Goal: Information Seeking & Learning: Understand process/instructions

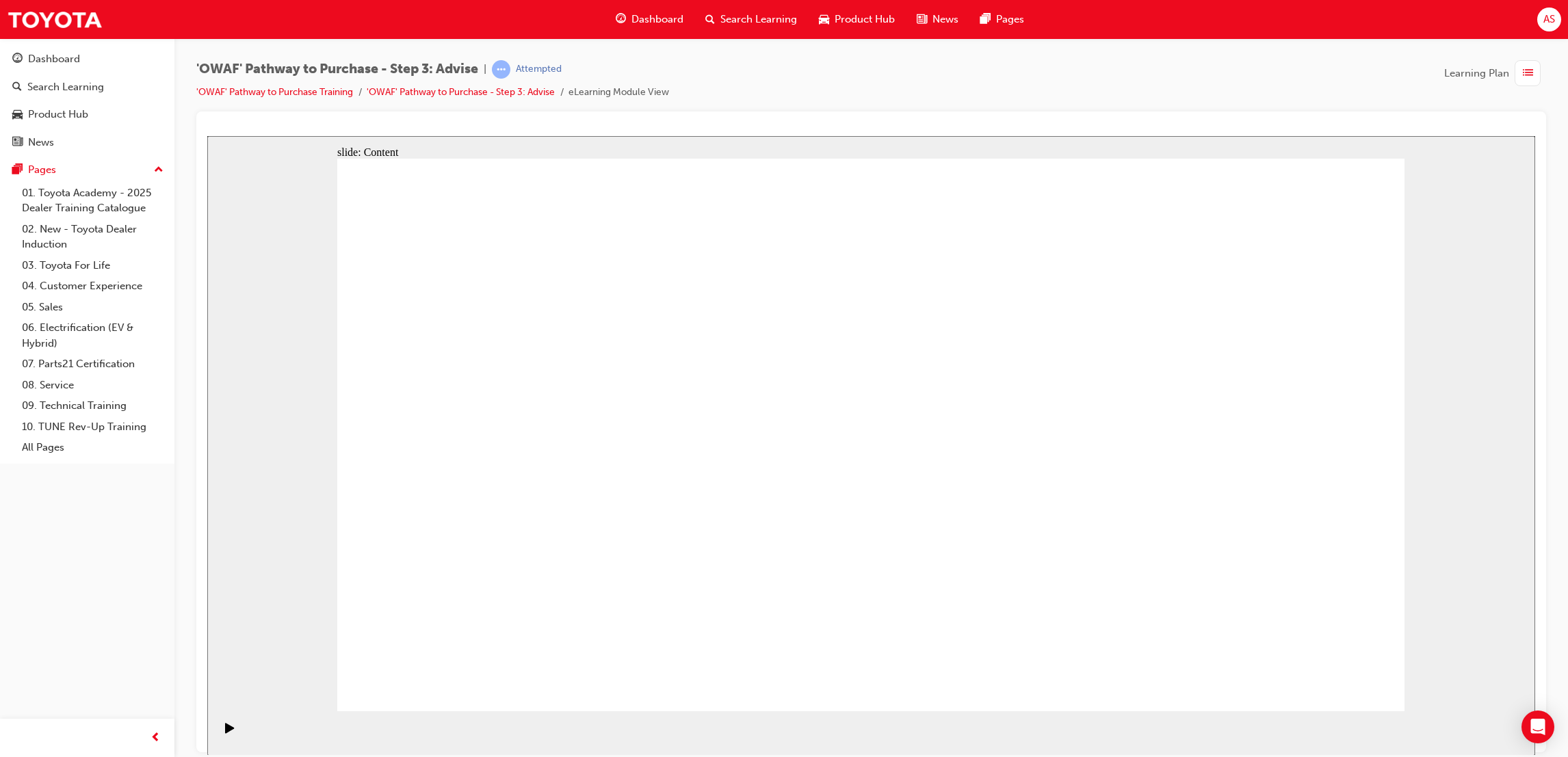
drag, startPoint x: 813, startPoint y: 395, endPoint x: 826, endPoint y: 375, distance: 23.9
drag, startPoint x: 826, startPoint y: 375, endPoint x: 1175, endPoint y: 384, distance: 349.1
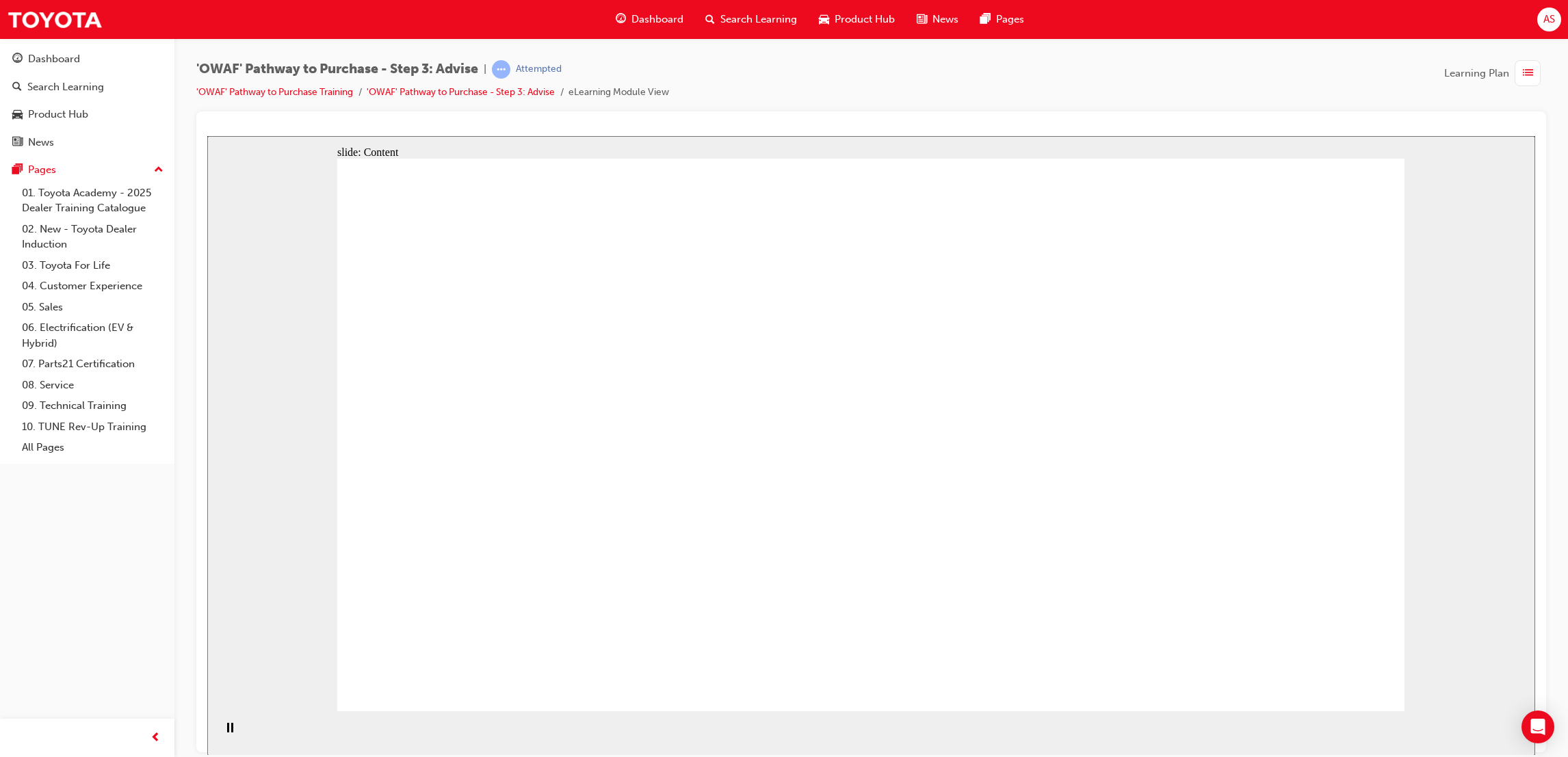
drag, startPoint x: 466, startPoint y: 661, endPoint x: 551, endPoint y: 216, distance: 453.0
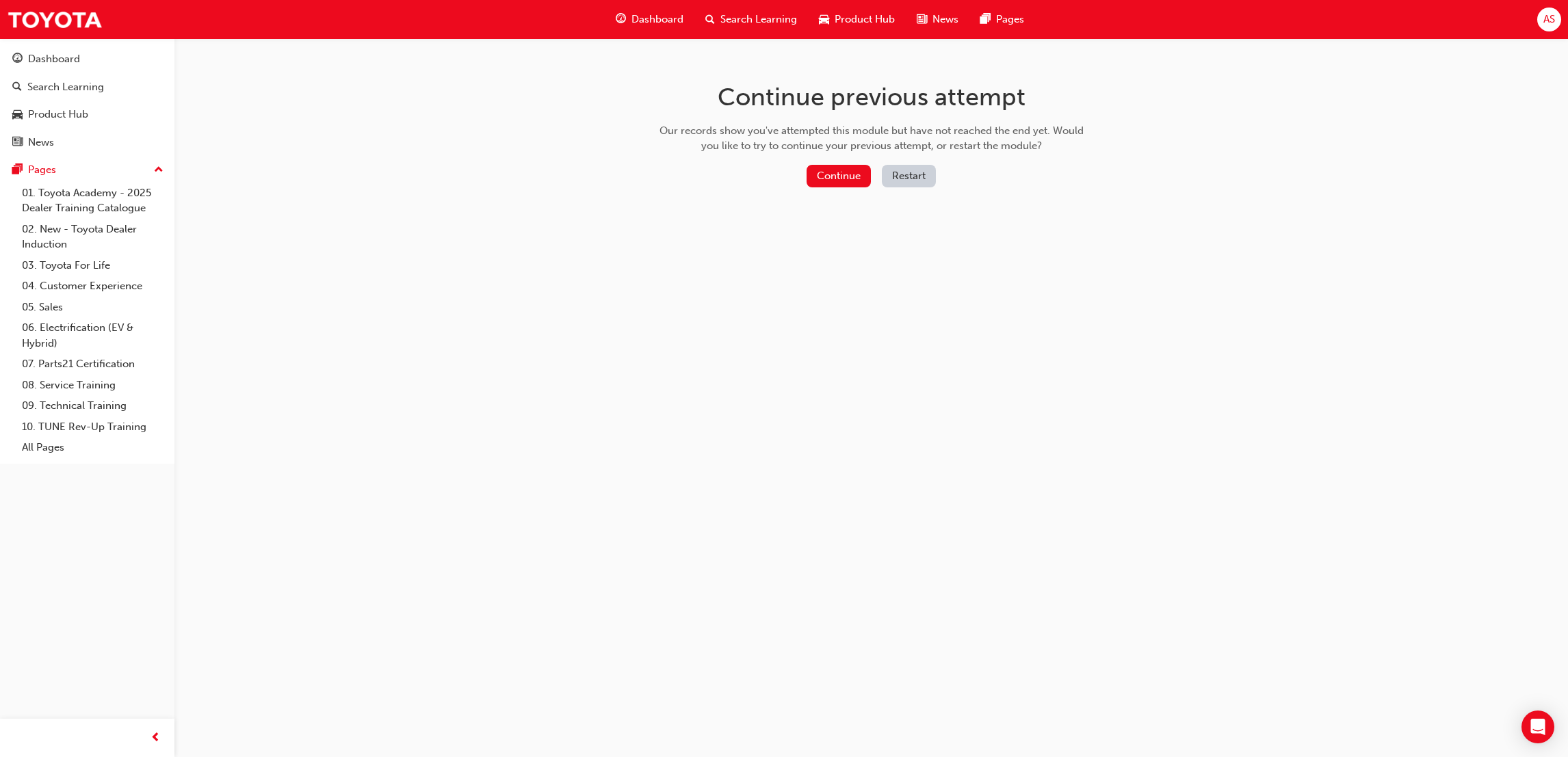
click at [906, 168] on button "Restart" at bounding box center [909, 176] width 54 height 23
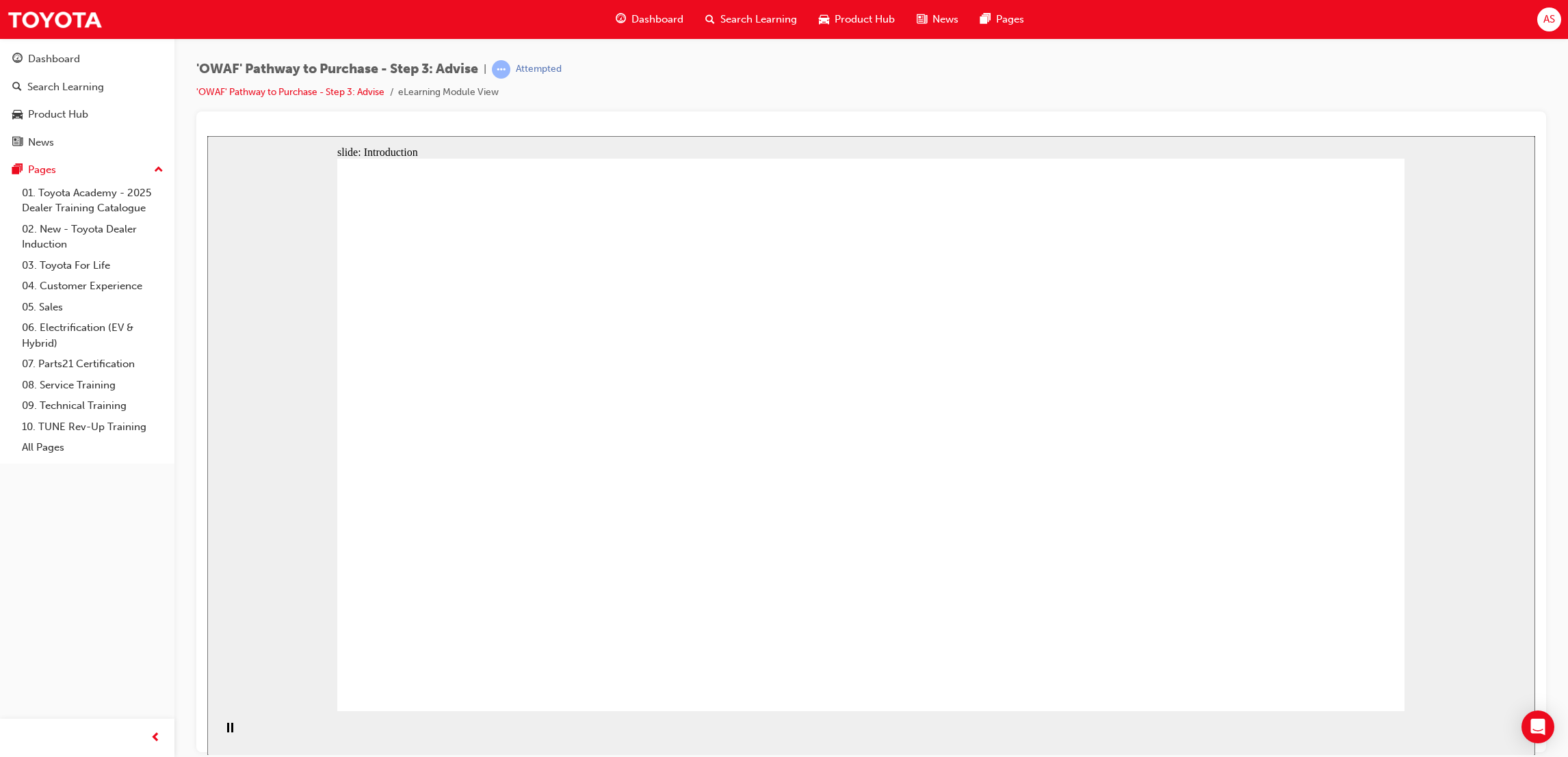
drag, startPoint x: 1029, startPoint y: 272, endPoint x: 1023, endPoint y: 329, distance: 57.3
drag, startPoint x: 1029, startPoint y: 253, endPoint x: 1057, endPoint y: 330, distance: 81.9
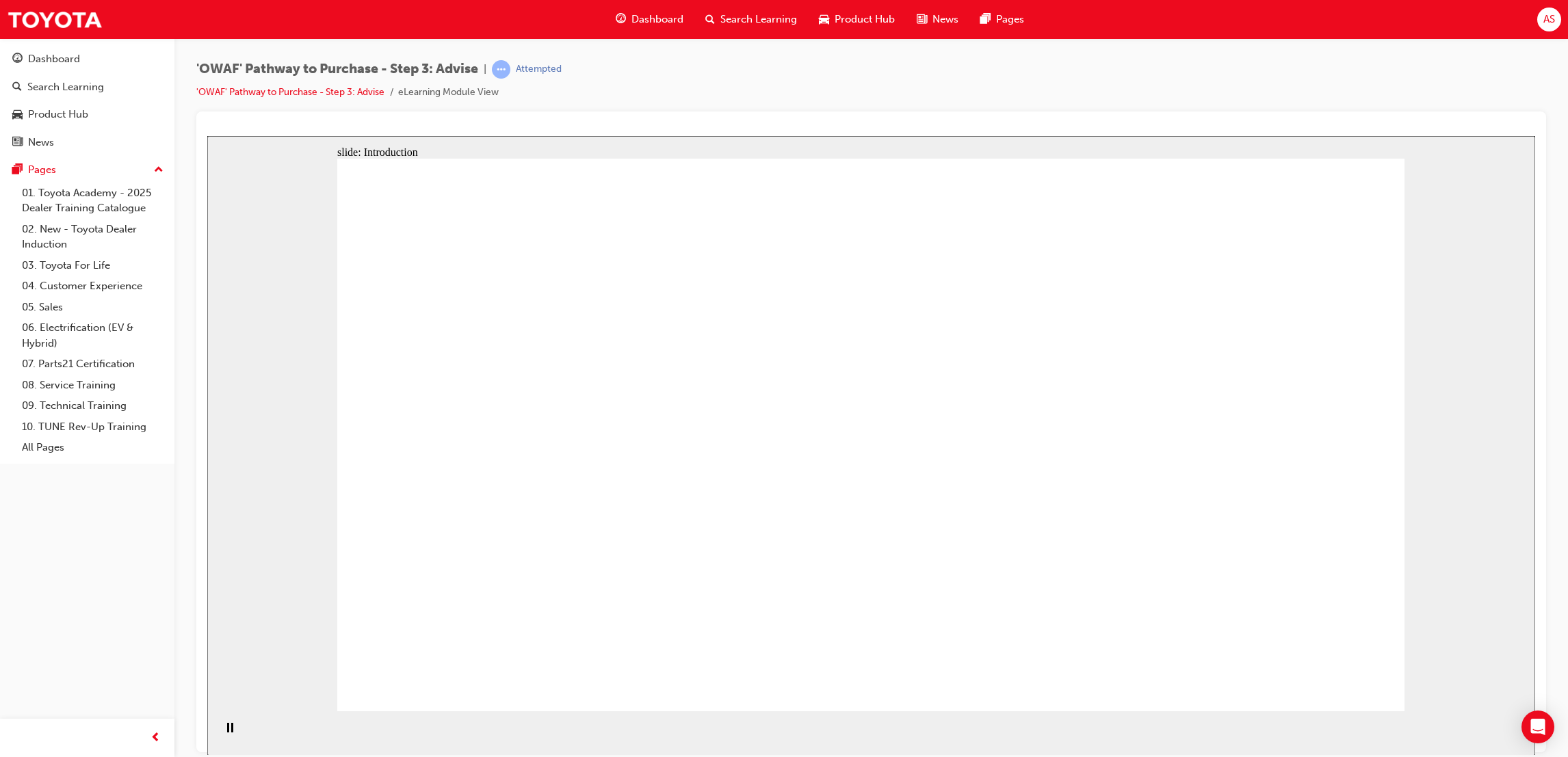
drag, startPoint x: 1060, startPoint y: 321, endPoint x: 1090, endPoint y: 536, distance: 217.1
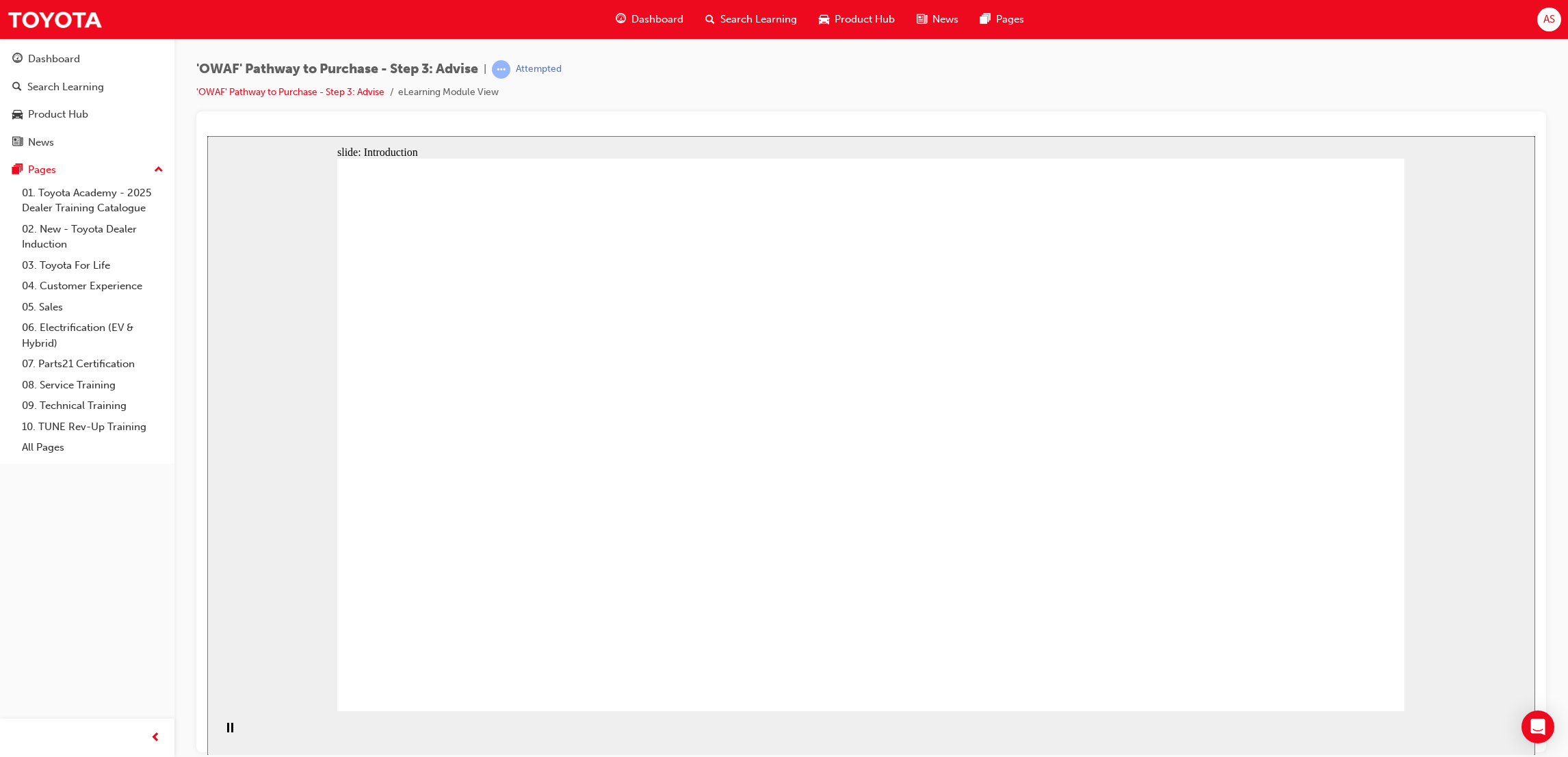
drag, startPoint x: 1153, startPoint y: 510, endPoint x: 1116, endPoint y: 564, distance: 65.5
drag, startPoint x: 1182, startPoint y: 463, endPoint x: 1177, endPoint y: 475, distance: 13.0
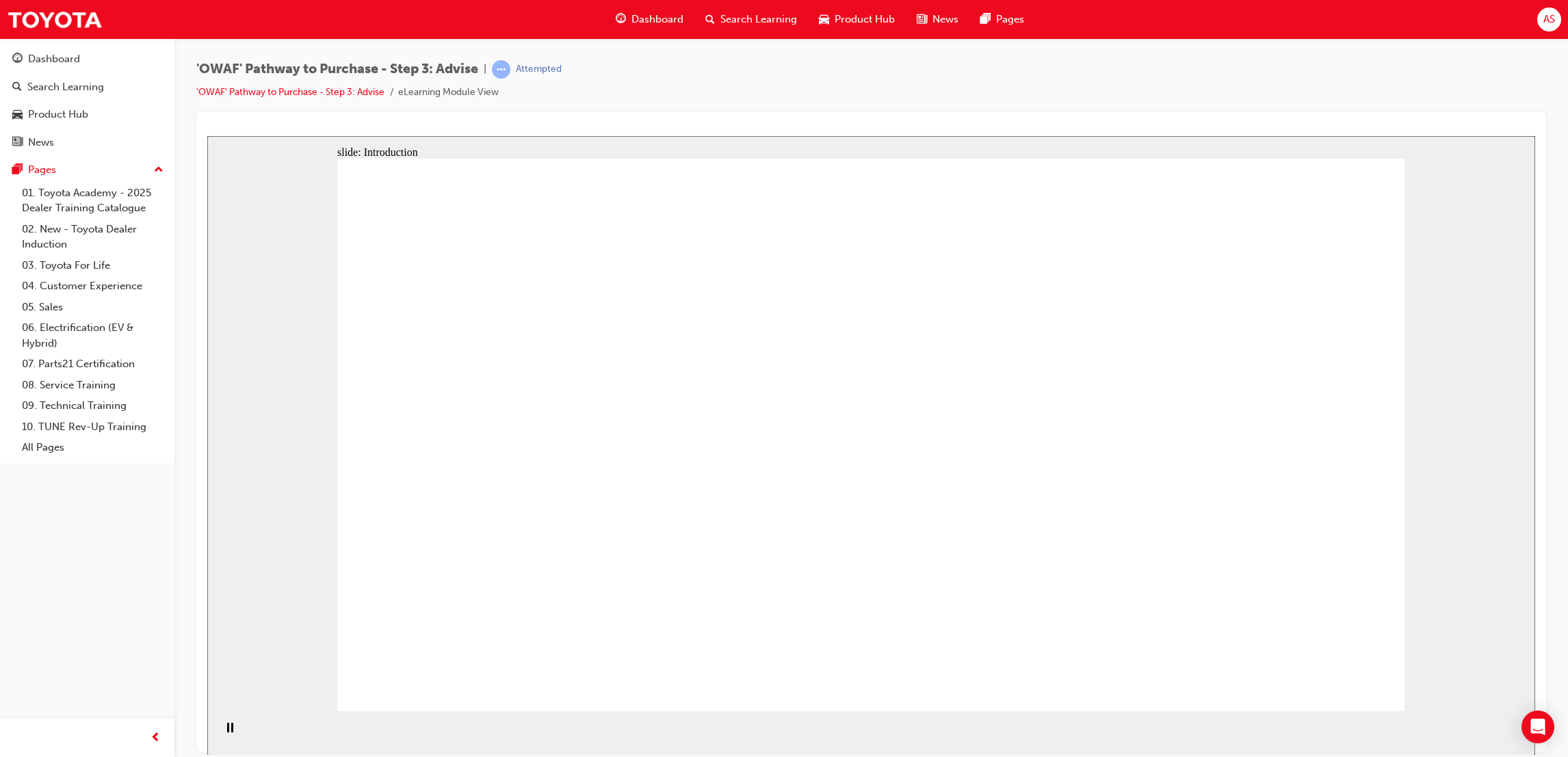
drag, startPoint x: 1141, startPoint y: 531, endPoint x: 1121, endPoint y: 572, distance: 45.6
drag, startPoint x: 1037, startPoint y: 601, endPoint x: 995, endPoint y: 605, distance: 42.2
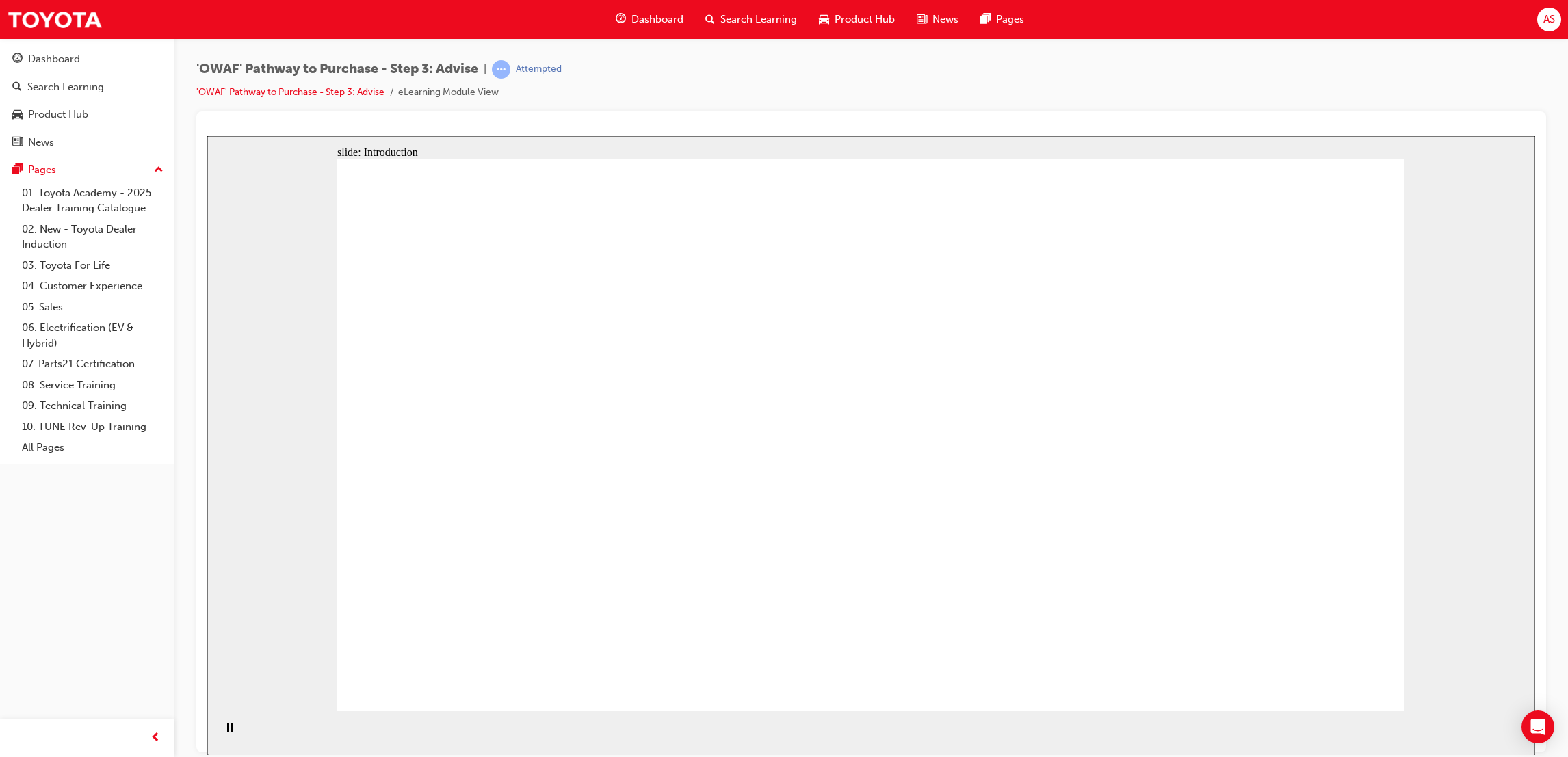
drag, startPoint x: 906, startPoint y: 512, endPoint x: 895, endPoint y: 427, distance: 85.7
drag, startPoint x: 876, startPoint y: 359, endPoint x: 937, endPoint y: 273, distance: 105.4
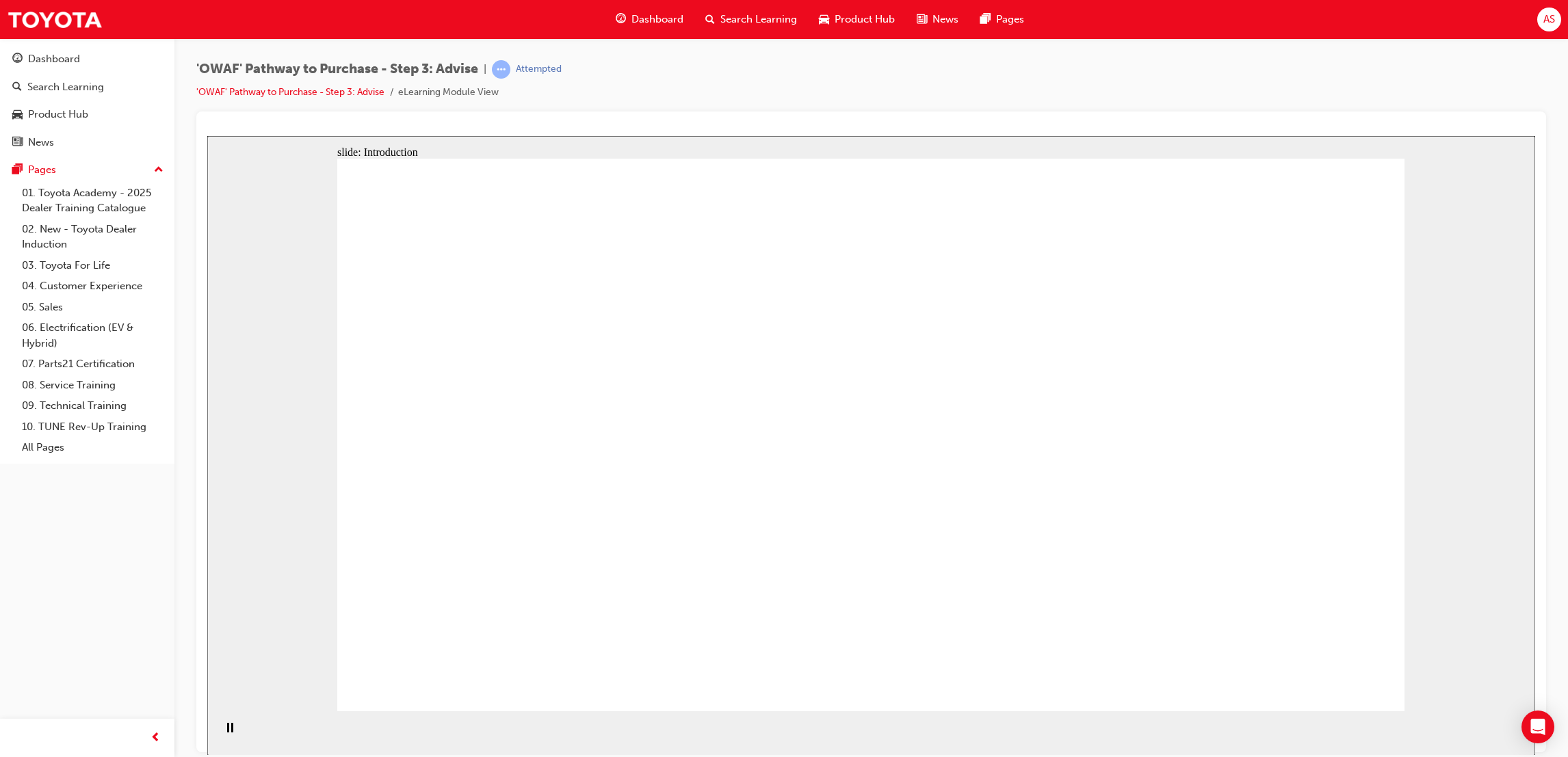
drag, startPoint x: 967, startPoint y: 244, endPoint x: 1019, endPoint y: 267, distance: 56.9
drag, startPoint x: 1143, startPoint y: 339, endPoint x: 1172, endPoint y: 421, distance: 87.0
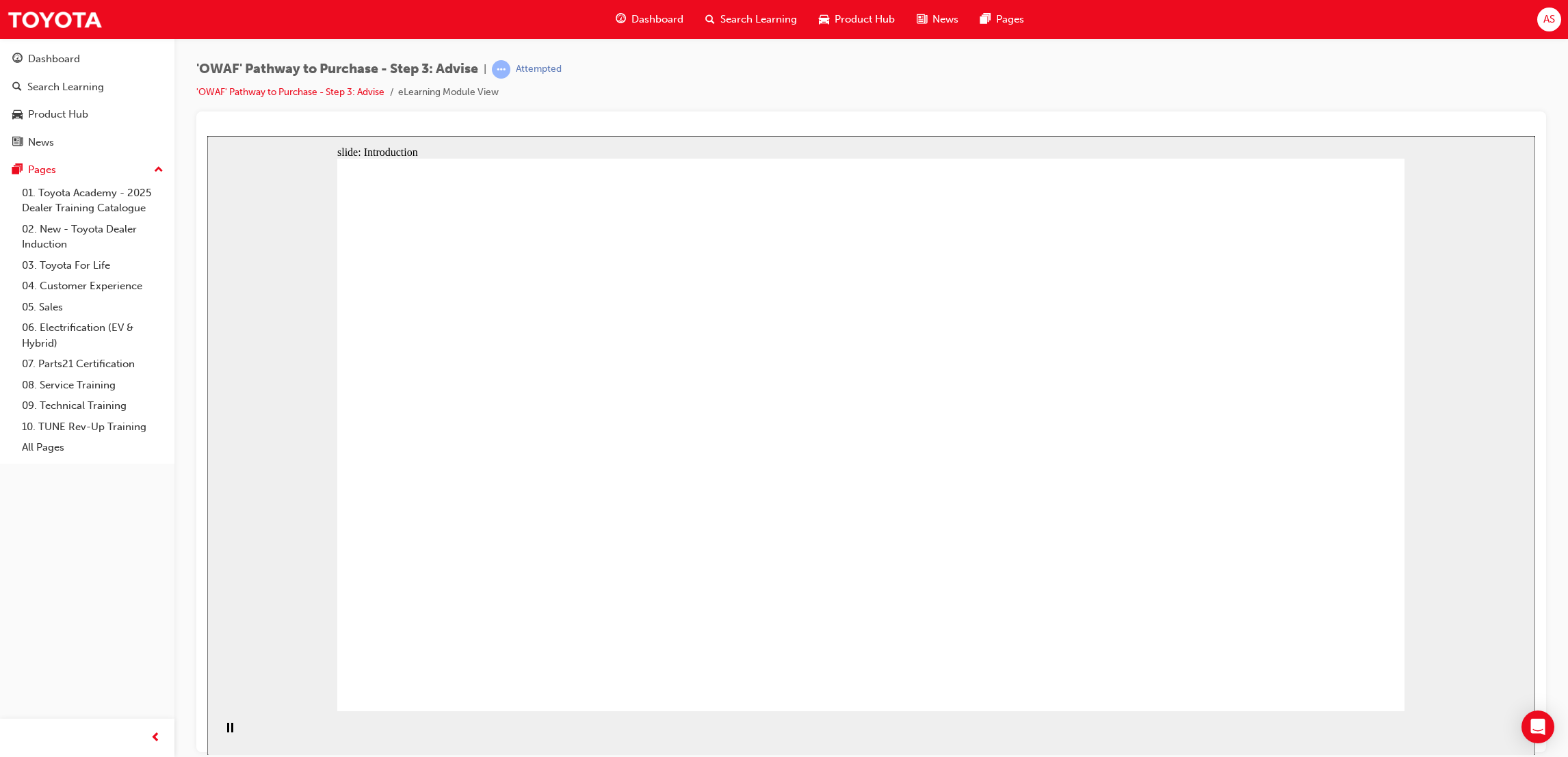
drag, startPoint x: 1053, startPoint y: 387, endPoint x: 1093, endPoint y: 398, distance: 41.5
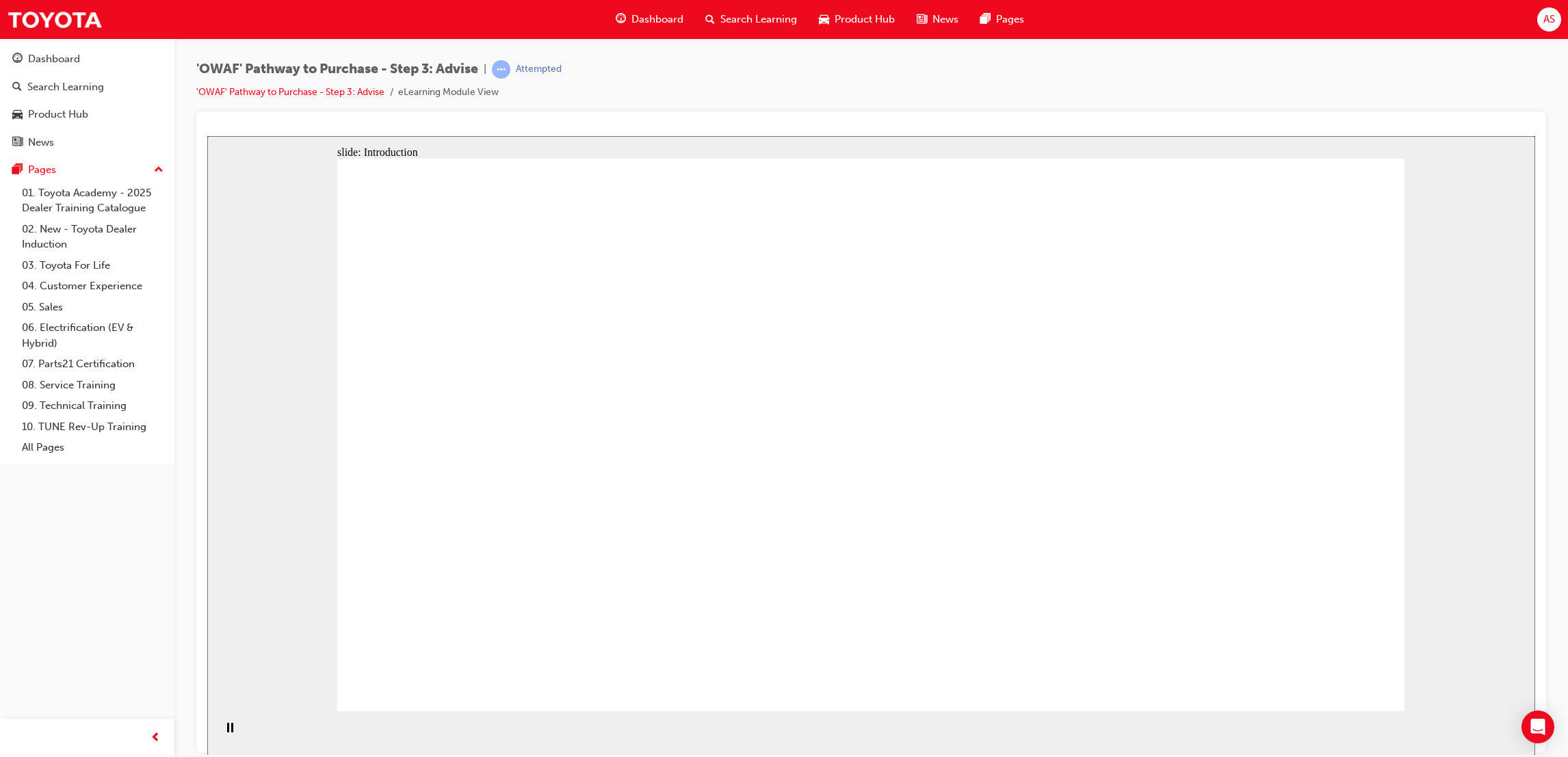
drag, startPoint x: 1141, startPoint y: 415, endPoint x: 1147, endPoint y: 424, distance: 10.8
drag, startPoint x: 1143, startPoint y: 476, endPoint x: 1080, endPoint y: 477, distance: 63.0
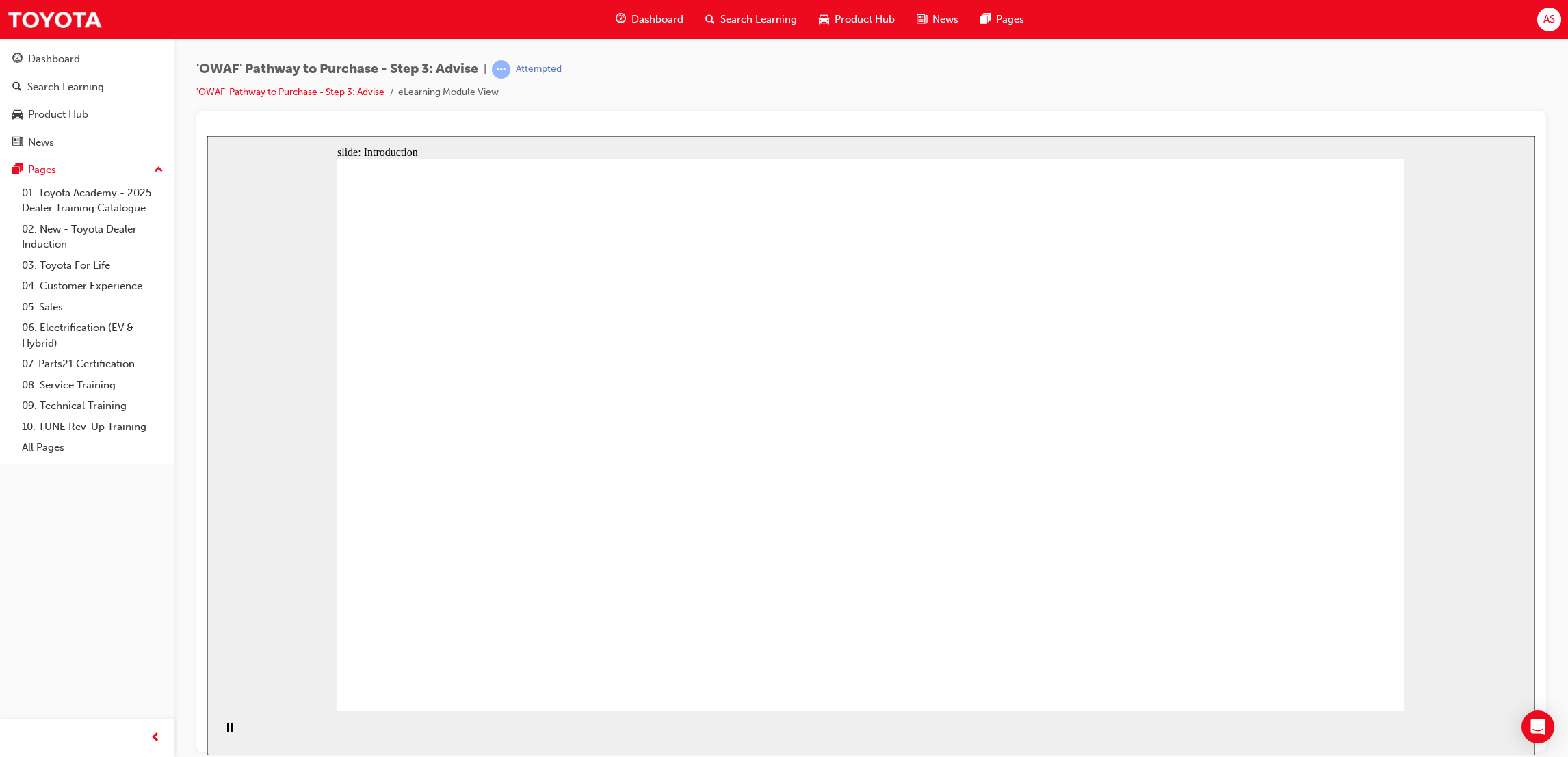
drag, startPoint x: 999, startPoint y: 442, endPoint x: 1097, endPoint y: 445, distance: 98.0
drag, startPoint x: 1121, startPoint y: 446, endPoint x: 1138, endPoint y: 466, distance: 26.2
